Goal: Information Seeking & Learning: Learn about a topic

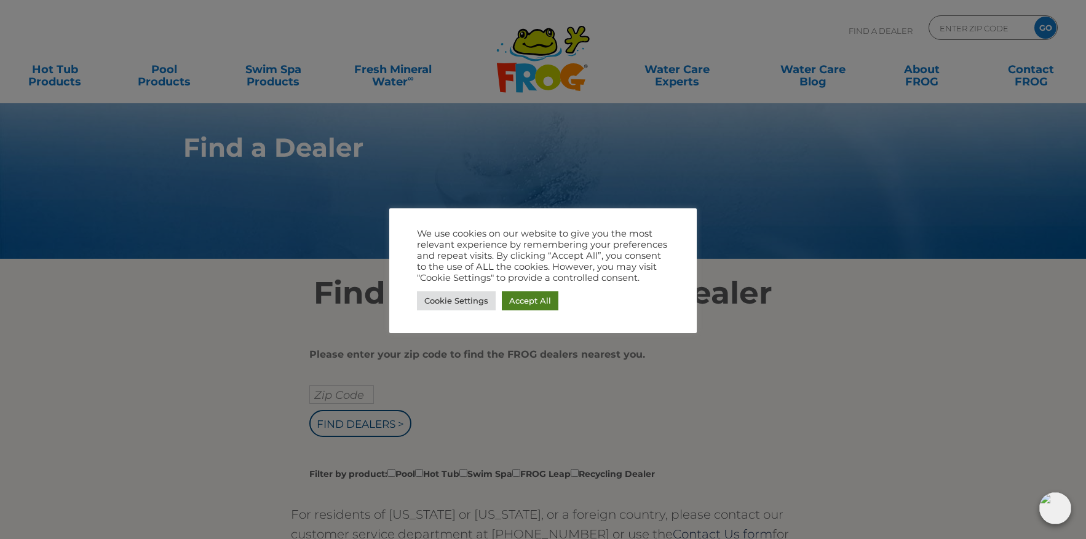
click at [540, 294] on link "Accept All" at bounding box center [530, 301] width 57 height 19
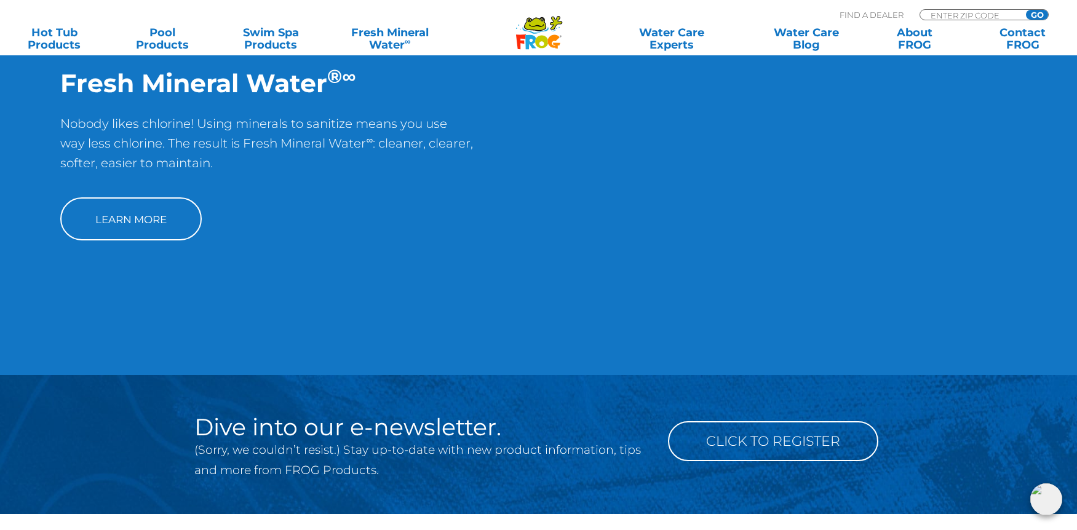
scroll to position [922, 0]
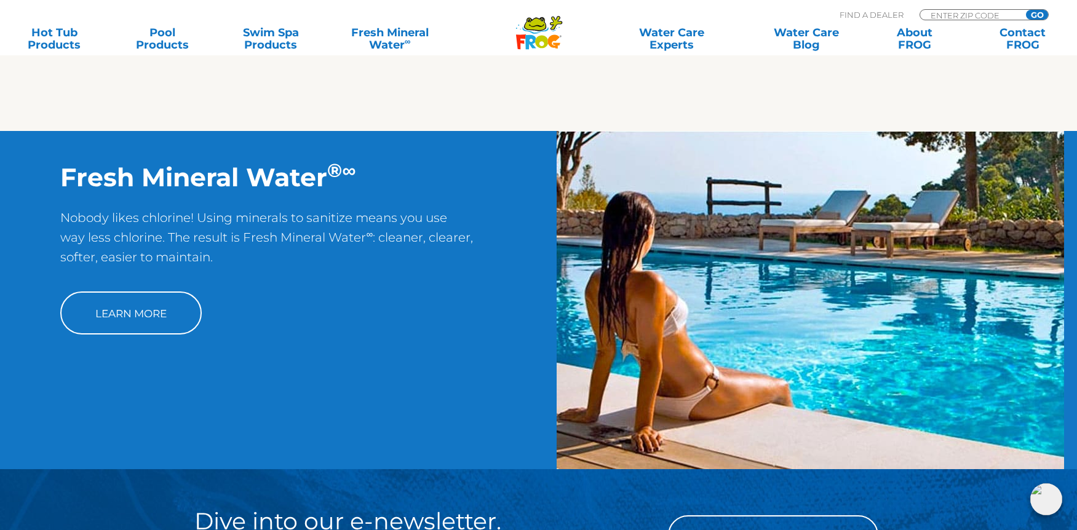
click at [63, 25] on div "MENU MENU Hot Tub Products All Hot Tub Products All Hot Tub Products FROG @ease…" at bounding box center [538, 28] width 1052 height 23
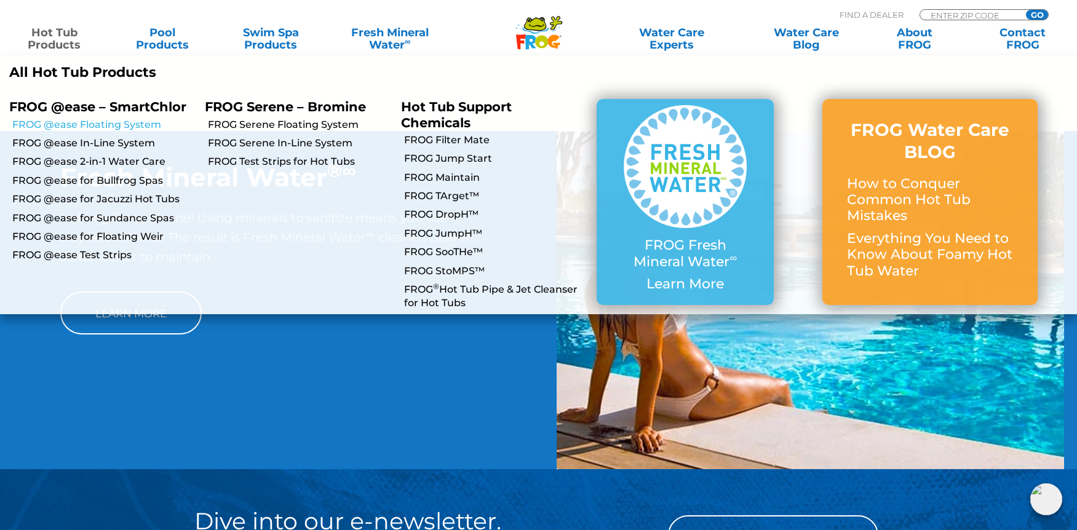
click at [148, 132] on link "FROG @ease Floating System" at bounding box center [103, 125] width 183 height 14
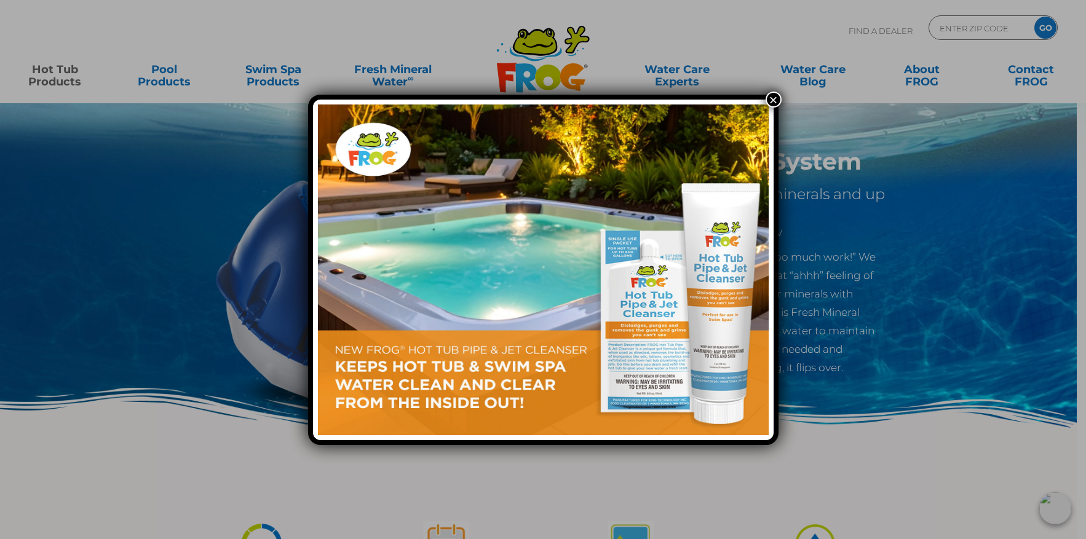
click at [774, 98] on button "×" at bounding box center [774, 100] width 16 height 16
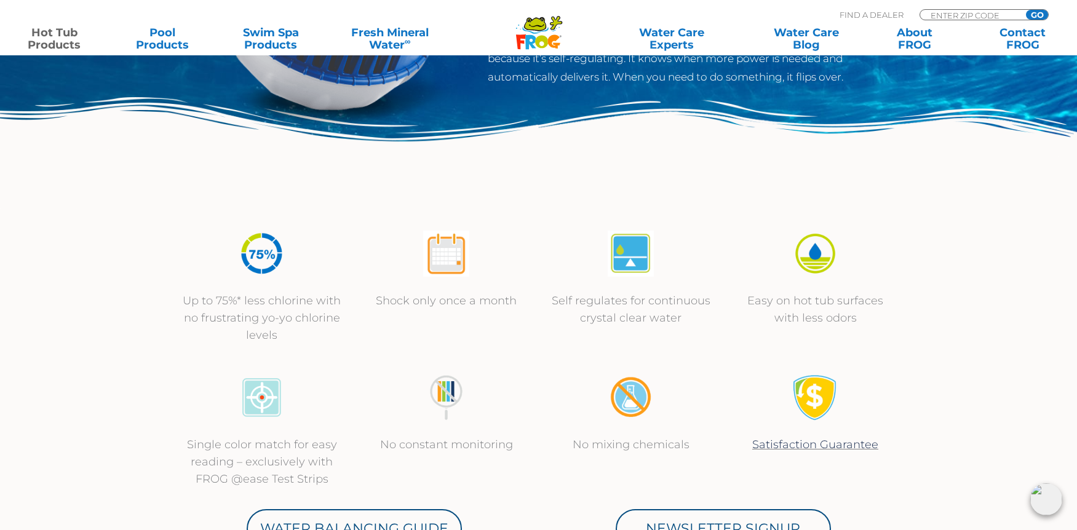
scroll to position [307, 0]
